Goal: Task Accomplishment & Management: Complete application form

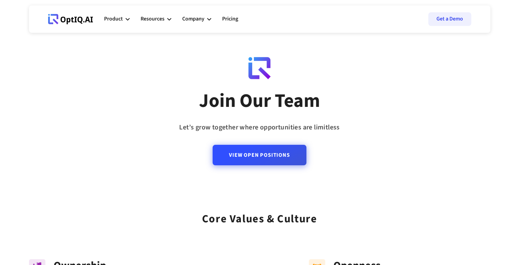
click at [247, 160] on link "View Open Positions" at bounding box center [259, 155] width 93 height 20
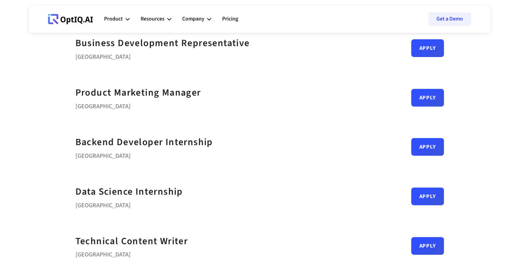
scroll to position [273, 0]
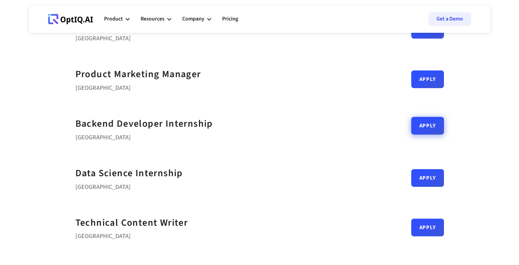
click at [420, 133] on link "Apply" at bounding box center [427, 126] width 33 height 18
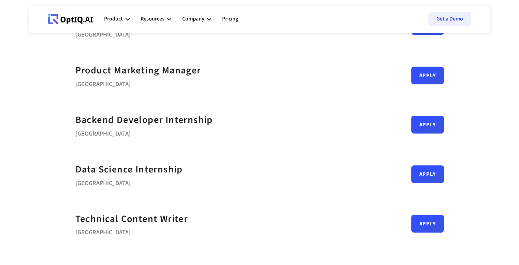
scroll to position [284, 0]
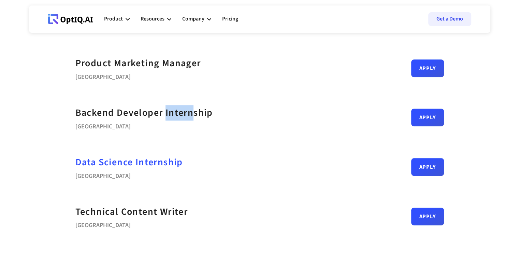
click at [168, 160] on strong "Data Science Internship" at bounding box center [128, 162] width 107 height 14
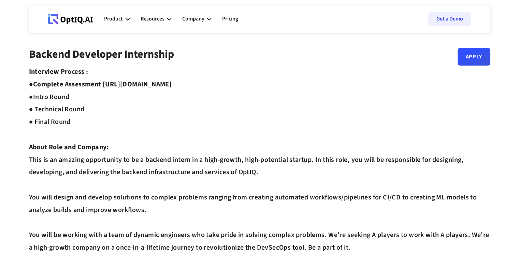
drag, startPoint x: 102, startPoint y: 82, endPoint x: 231, endPoint y: 84, distance: 129.0
copy strong "[URL][DOMAIN_NAME]"
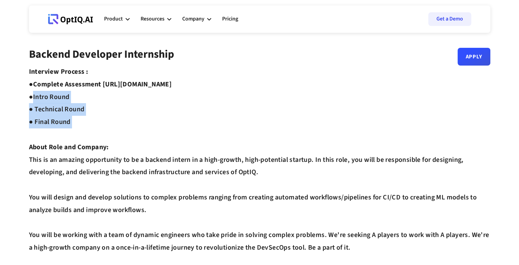
drag, startPoint x: 310, startPoint y: 99, endPoint x: 294, endPoint y: 122, distance: 28.4
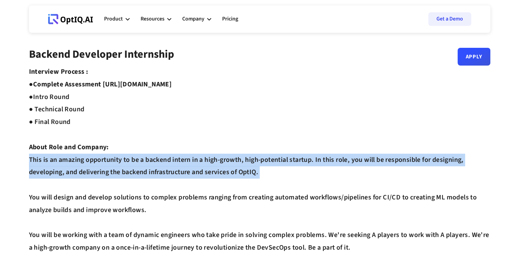
drag, startPoint x: 297, startPoint y: 157, endPoint x: 302, endPoint y: 174, distance: 17.5
drag, startPoint x: 302, startPoint y: 174, endPoint x: 295, endPoint y: 164, distance: 12.1
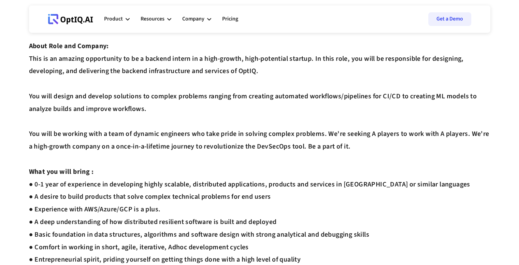
scroll to position [102, 0]
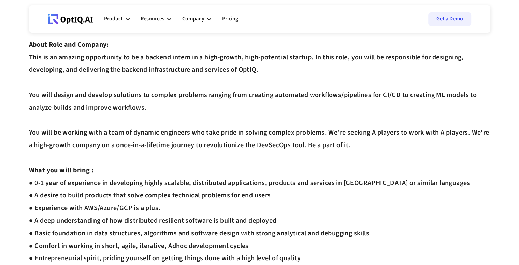
click at [222, 185] on div "Interview Process : ● Complete Assessment [URL][DOMAIN_NAME] ● Intro Round ● Te…" at bounding box center [259, 195] width 461 height 464
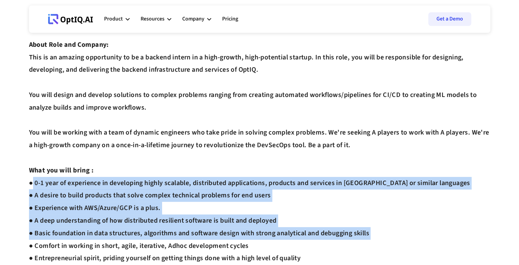
drag, startPoint x: 222, startPoint y: 185, endPoint x: 254, endPoint y: 230, distance: 54.9
click at [254, 230] on div "Interview Process : ● Complete Assessment [URL][DOMAIN_NAME] ● Intro Round ● Te…" at bounding box center [259, 195] width 461 height 464
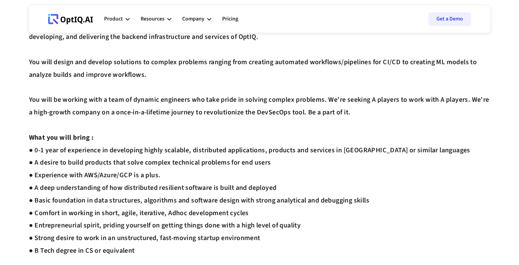
scroll to position [171, 0]
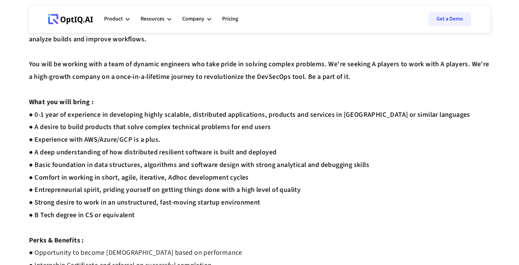
click at [253, 221] on div "Interview Process : ● Complete Assessment [URL][DOMAIN_NAME] ● Intro Round ● Te…" at bounding box center [259, 127] width 461 height 464
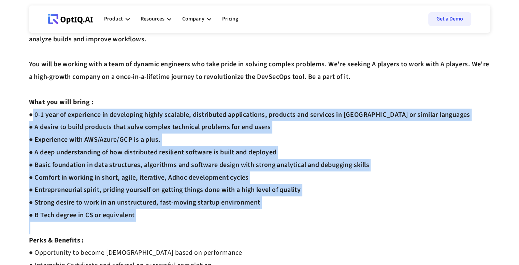
drag, startPoint x: 253, startPoint y: 221, endPoint x: 222, endPoint y: 115, distance: 110.7
click at [222, 115] on div "Interview Process : ● Complete Assessment [URL][DOMAIN_NAME] ● Intro Round ● Te…" at bounding box center [259, 127] width 461 height 464
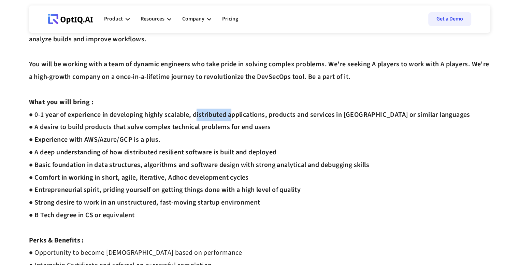
click at [222, 115] on div "Interview Process : ● Complete Assessment [URL][DOMAIN_NAME] ● Intro Round ● Te…" at bounding box center [259, 127] width 461 height 464
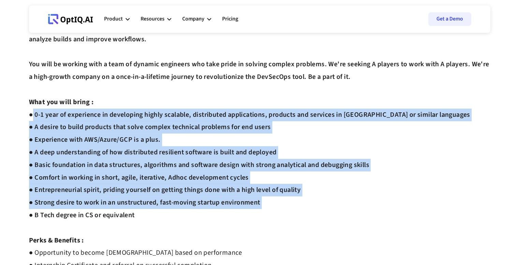
drag, startPoint x: 222, startPoint y: 115, endPoint x: 261, endPoint y: 208, distance: 100.4
click at [261, 208] on div "Interview Process : ● Complete Assessment [URL][DOMAIN_NAME] ● Intro Round ● Te…" at bounding box center [259, 127] width 461 height 464
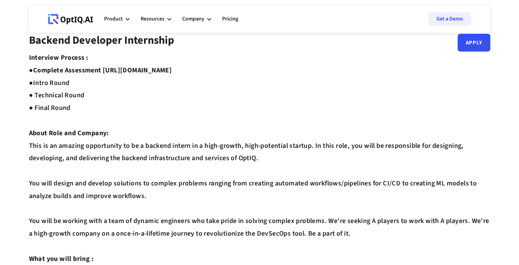
scroll to position [0, 0]
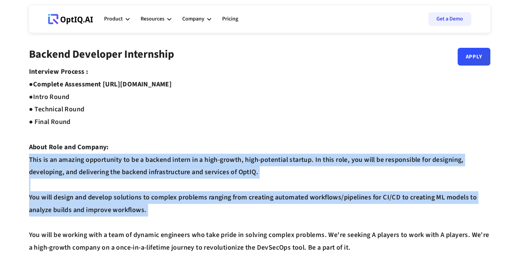
drag, startPoint x: 150, startPoint y: 159, endPoint x: 183, endPoint y: 201, distance: 53.0
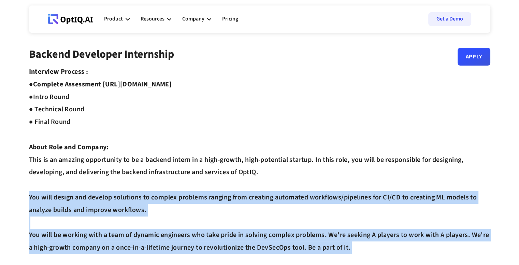
drag, startPoint x: 183, startPoint y: 201, endPoint x: 208, endPoint y: 249, distance: 54.3
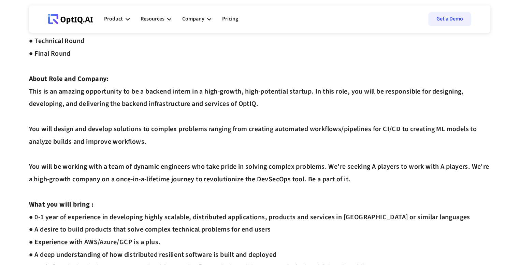
click at [207, 246] on div "Interview Process : ● Complete Assessment [URL][DOMAIN_NAME] ● Intro Round ● Te…" at bounding box center [259, 229] width 461 height 464
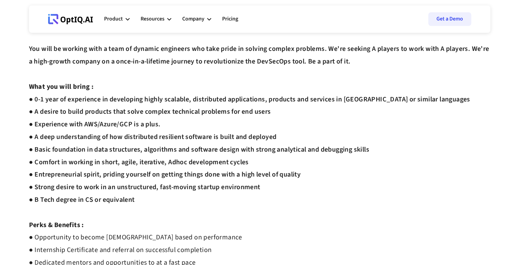
scroll to position [205, 0]
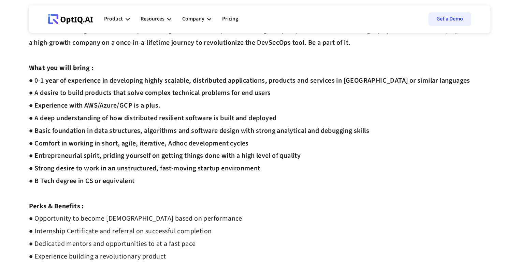
click at [176, 178] on div "Interview Process : ● Complete Assessment [URL][DOMAIN_NAME] ● Intro Round ● Te…" at bounding box center [259, 93] width 461 height 464
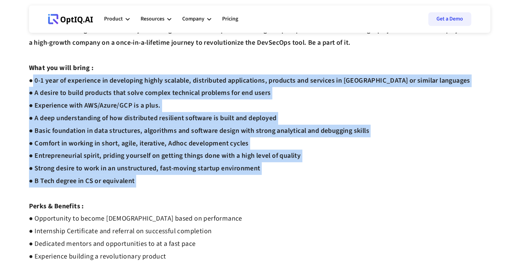
drag, startPoint x: 176, startPoint y: 178, endPoint x: 169, endPoint y: 76, distance: 101.9
click at [169, 76] on div "Interview Process : ● Complete Assessment [URL][DOMAIN_NAME] ● Intro Round ● Te…" at bounding box center [259, 93] width 461 height 464
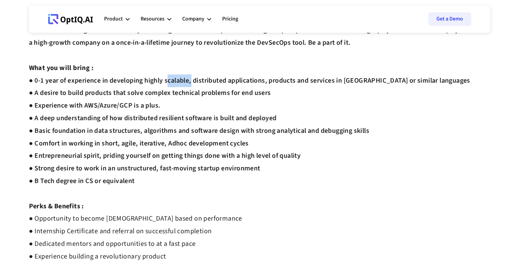
click at [169, 76] on div "Interview Process : ● Complete Assessment [URL][DOMAIN_NAME] ● Intro Round ● Te…" at bounding box center [259, 93] width 461 height 464
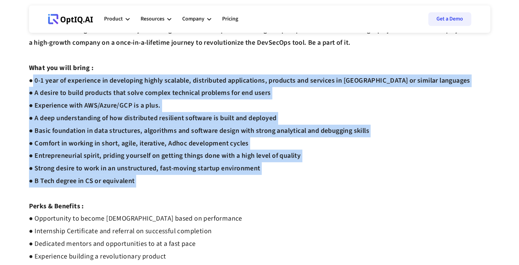
drag, startPoint x: 169, startPoint y: 76, endPoint x: 201, endPoint y: 178, distance: 106.9
click at [201, 178] on div "Interview Process : ● Complete Assessment [URL][DOMAIN_NAME] ● Intro Round ● Te…" at bounding box center [259, 93] width 461 height 464
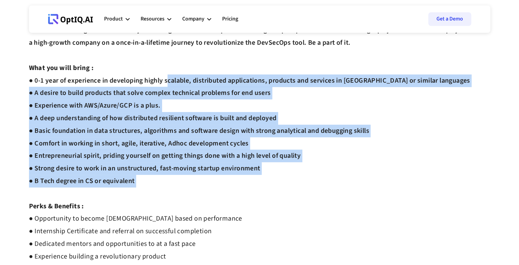
drag, startPoint x: 201, startPoint y: 178, endPoint x: 187, endPoint y: 82, distance: 97.7
click at [187, 82] on div "Interview Process : ● Complete Assessment [URL][DOMAIN_NAME] ● Intro Round ● Te…" at bounding box center [259, 93] width 461 height 464
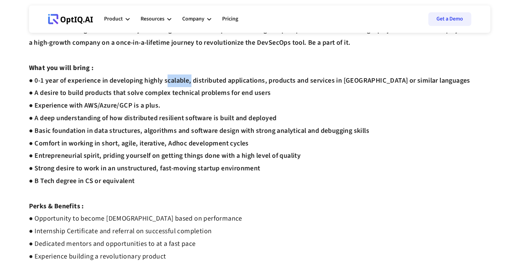
click at [187, 82] on div "Interview Process : ● Complete Assessment [URL][DOMAIN_NAME] ● Intro Round ● Te…" at bounding box center [259, 93] width 461 height 464
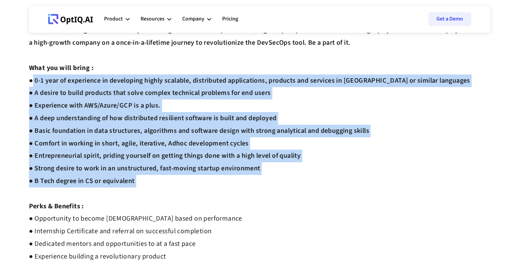
drag, startPoint x: 187, startPoint y: 82, endPoint x: 203, endPoint y: 181, distance: 101.0
click at [203, 181] on div "Interview Process : ● Complete Assessment [URL][DOMAIN_NAME] ● Intro Round ● Te…" at bounding box center [259, 93] width 461 height 464
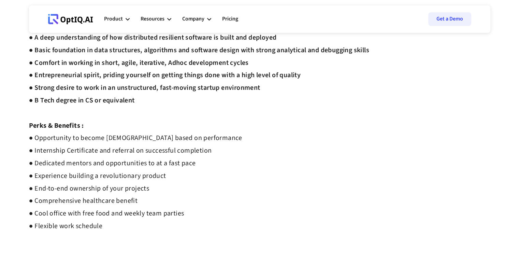
scroll to position [307, 0]
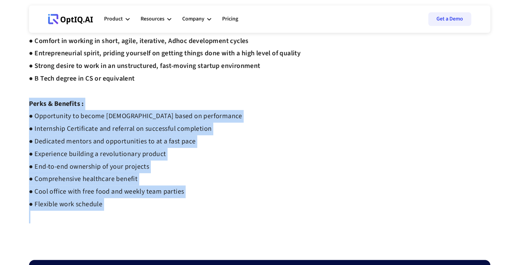
drag, startPoint x: 199, startPoint y: 213, endPoint x: 172, endPoint y: 101, distance: 115.1
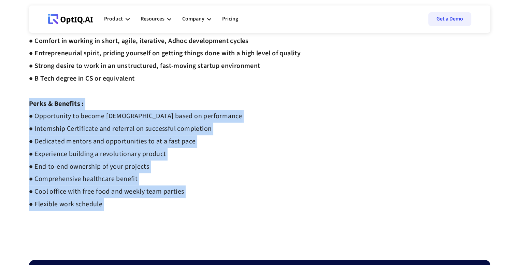
drag, startPoint x: 172, startPoint y: 101, endPoint x: 201, endPoint y: 199, distance: 102.8
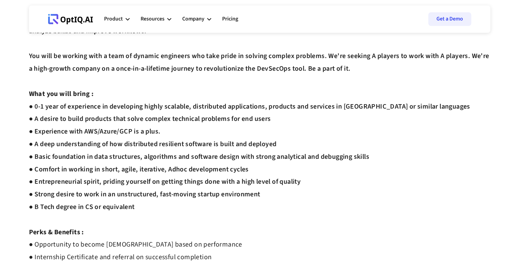
scroll to position [171, 0]
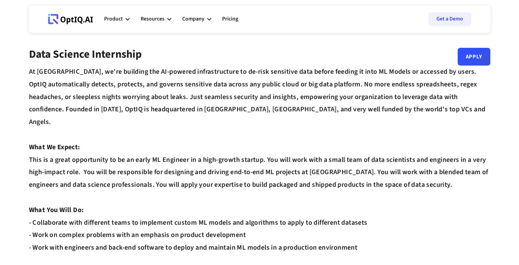
click at [126, 88] on div "At OptIQ, we're building the AI-powered infrastructure to de-risk sensitive dat…" at bounding box center [259, 210] width 461 height 289
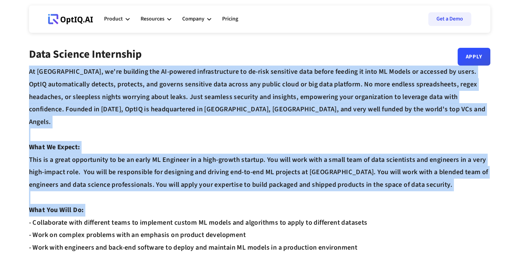
drag, startPoint x: 126, startPoint y: 88, endPoint x: 133, endPoint y: 195, distance: 107.0
click at [133, 195] on div "At OptIQ, we're building the AI-powered infrastructure to de-risk sensitive dat…" at bounding box center [259, 210] width 461 height 289
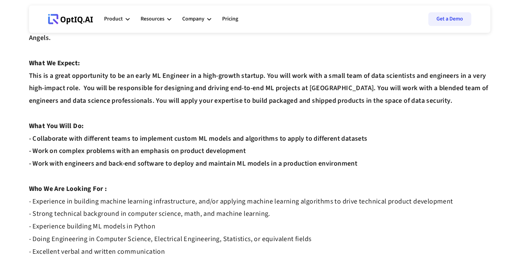
scroll to position [171, 0]
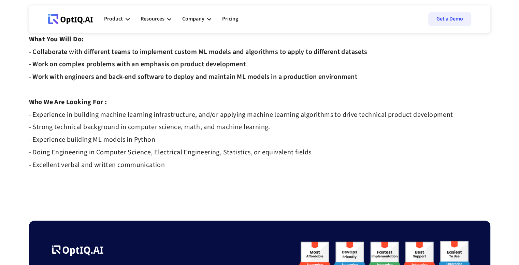
click at [117, 110] on strong "- Experience in building machine learning infrastructure, and/or applying machi…" at bounding box center [241, 140] width 424 height 60
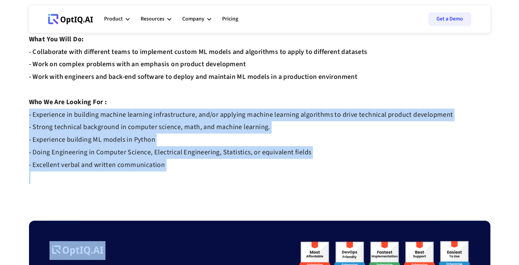
drag, startPoint x: 117, startPoint y: 98, endPoint x: 131, endPoint y: 159, distance: 62.0
click at [131, 159] on div "At OptIQ, we're building the AI-powered infrastructure to de-risk sensitive dat…" at bounding box center [259, 39] width 461 height 289
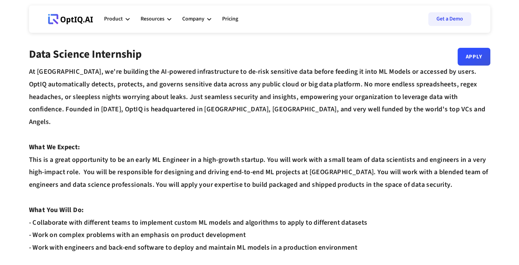
scroll to position [0, 0]
click at [102, 70] on div "At OptIQ, we're building the AI-powered infrastructure to de-risk sensitive dat…" at bounding box center [259, 210] width 461 height 289
click at [151, 151] on div "At OptIQ, we're building the AI-powered infrastructure to de-risk sensitive dat…" at bounding box center [259, 210] width 461 height 289
click at [454, 63] on div "Data Science Internship Apply" at bounding box center [259, 57] width 461 height 18
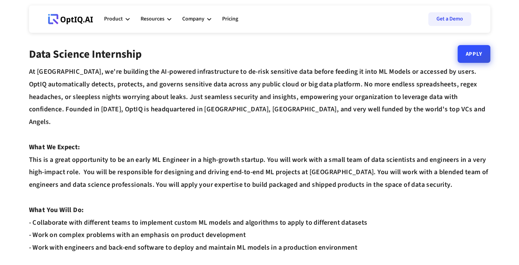
click at [470, 57] on link "Apply" at bounding box center [473, 54] width 33 height 18
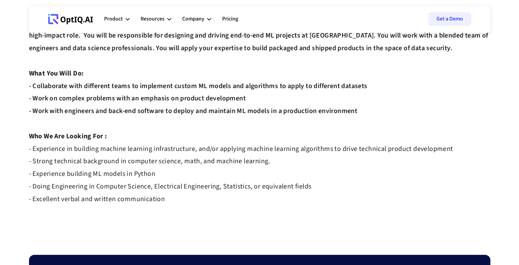
scroll to position [171, 0]
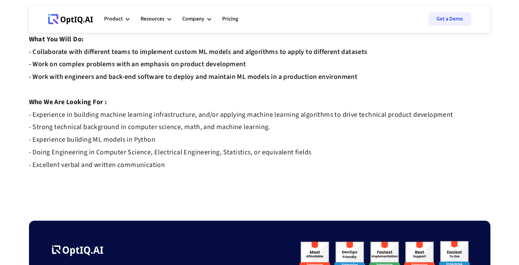
click at [145, 110] on strong "- Experience in building machine learning infrastructure, and/or applying machi…" at bounding box center [241, 140] width 424 height 60
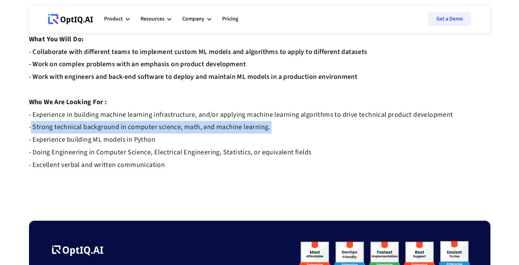
click at [145, 110] on strong "- Experience in building machine learning infrastructure, and/or applying machi…" at bounding box center [241, 140] width 424 height 60
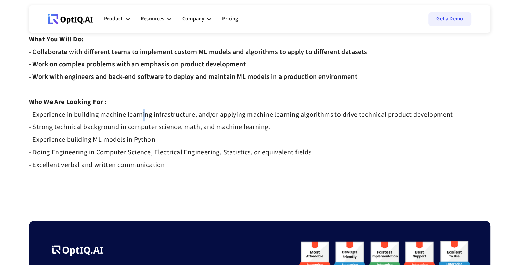
click at [142, 105] on div "At OptIQ, we're building the AI-powered infrastructure to de-risk sensitive dat…" at bounding box center [259, 39] width 461 height 289
click at [142, 110] on strong "- Experience in building machine learning infrastructure, and/or applying machi…" at bounding box center [241, 140] width 424 height 60
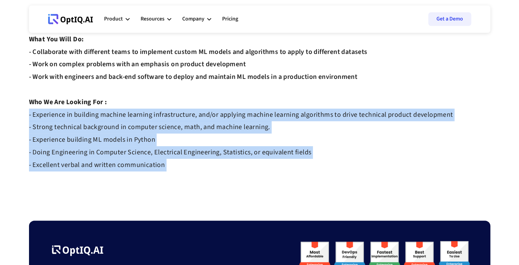
drag, startPoint x: 142, startPoint y: 105, endPoint x: 157, endPoint y: 149, distance: 46.5
click at [157, 149] on strong "- Experience in building machine learning infrastructure, and/or applying machi…" at bounding box center [241, 140] width 424 height 60
drag, startPoint x: 157, startPoint y: 149, endPoint x: 154, endPoint y: 107, distance: 42.4
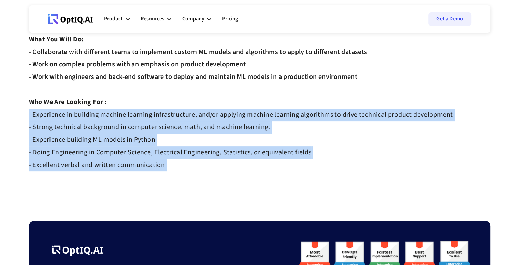
click at [154, 107] on div "At OptIQ, we're building the AI-powered infrastructure to de-risk sensitive dat…" at bounding box center [259, 39] width 461 height 289
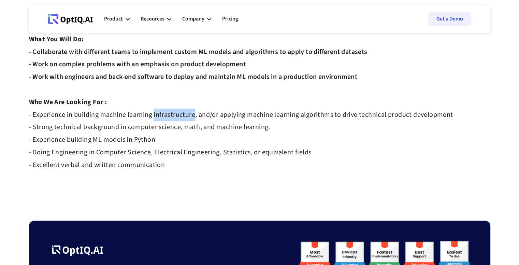
click at [154, 107] on div "At OptIQ, we're building the AI-powered infrastructure to de-risk sensitive dat…" at bounding box center [259, 39] width 461 height 289
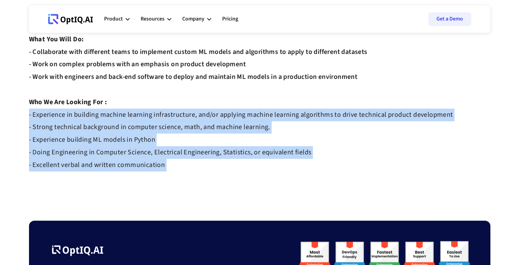
drag, startPoint x: 154, startPoint y: 107, endPoint x: 174, endPoint y: 150, distance: 47.9
click at [174, 150] on div "At OptIQ, we're building the AI-powered infrastructure to de-risk sensitive dat…" at bounding box center [259, 39] width 461 height 289
